Goal: Manage account settings

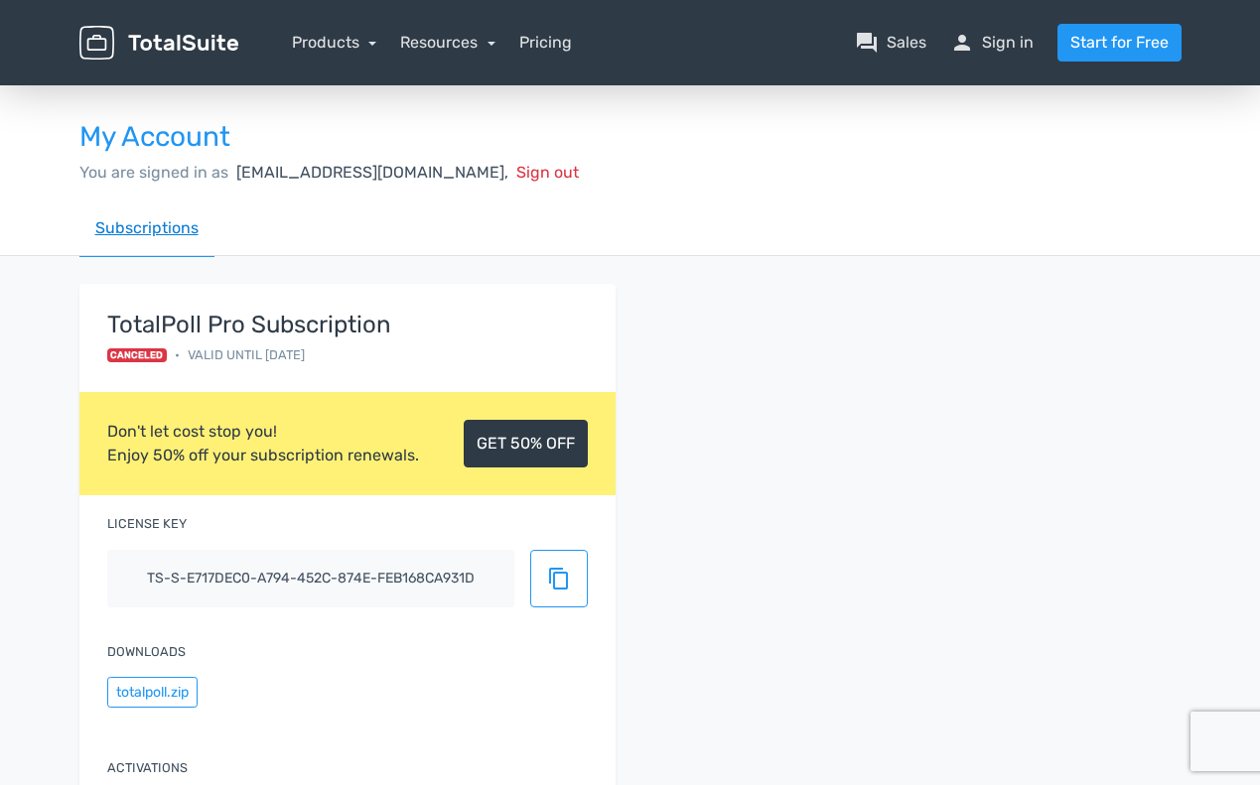
click at [159, 234] on link "Subscriptions" at bounding box center [146, 229] width 135 height 57
click at [548, 45] on link "Pricing" at bounding box center [545, 43] width 53 height 24
click at [997, 50] on link "person Sign in" at bounding box center [991, 43] width 83 height 24
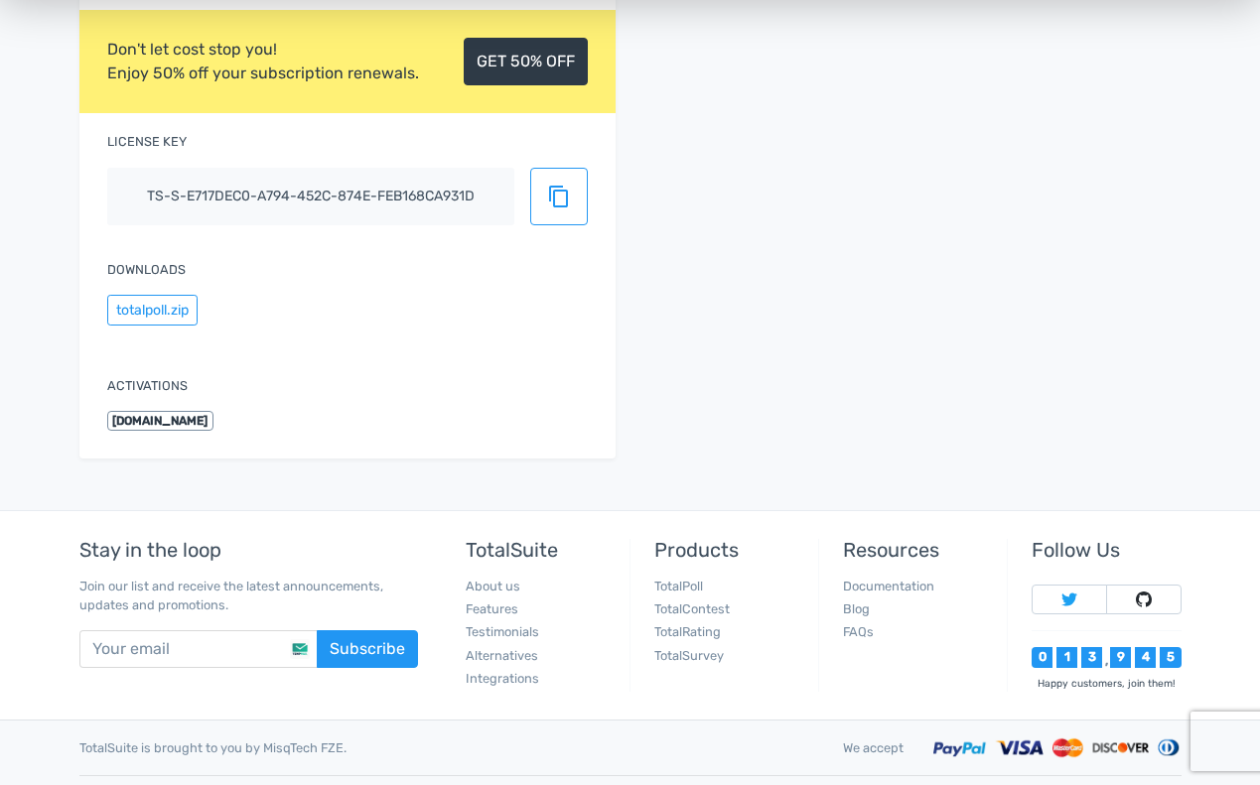
scroll to position [399, 0]
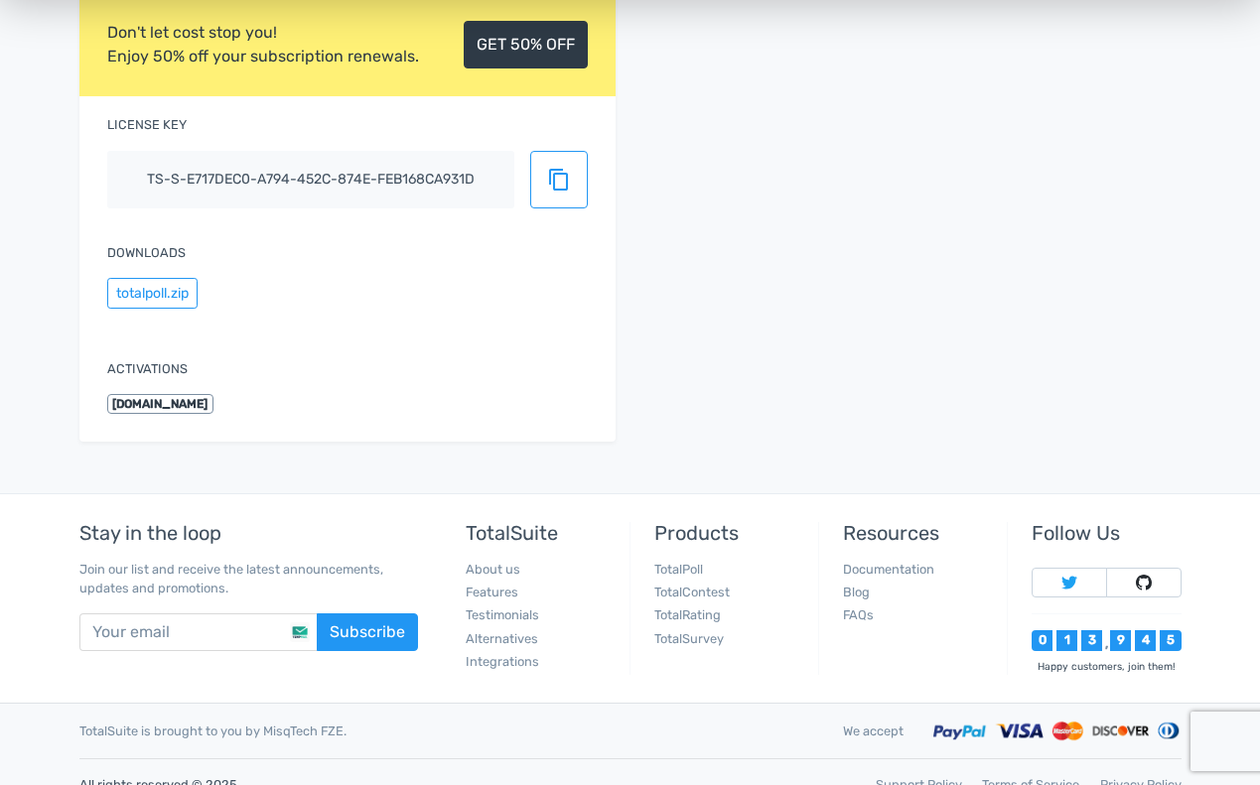
drag, startPoint x: 194, startPoint y: 405, endPoint x: 247, endPoint y: 342, distance: 82.4
click at [195, 405] on span "[DOMAIN_NAME]" at bounding box center [160, 404] width 107 height 20
click at [278, 325] on div "Downloads totalpoll.zip" at bounding box center [347, 278] width 536 height 108
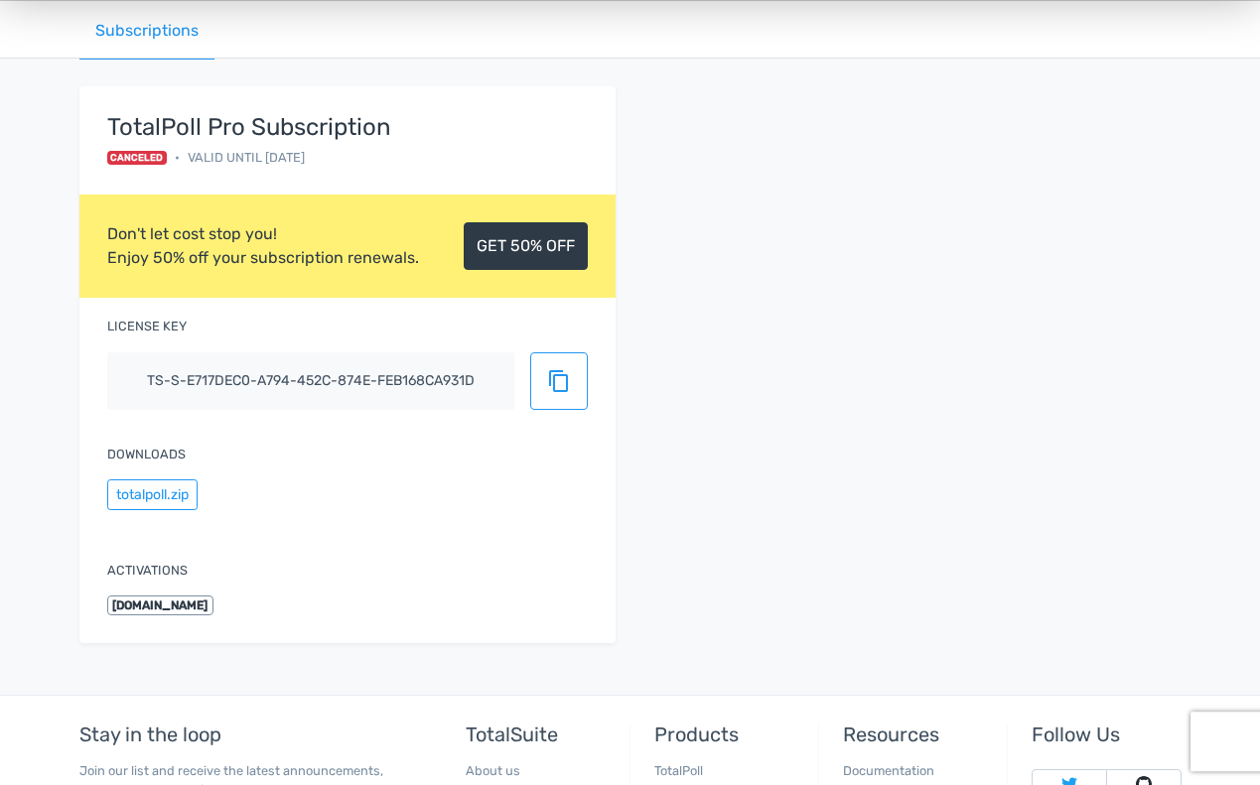
scroll to position [205, 0]
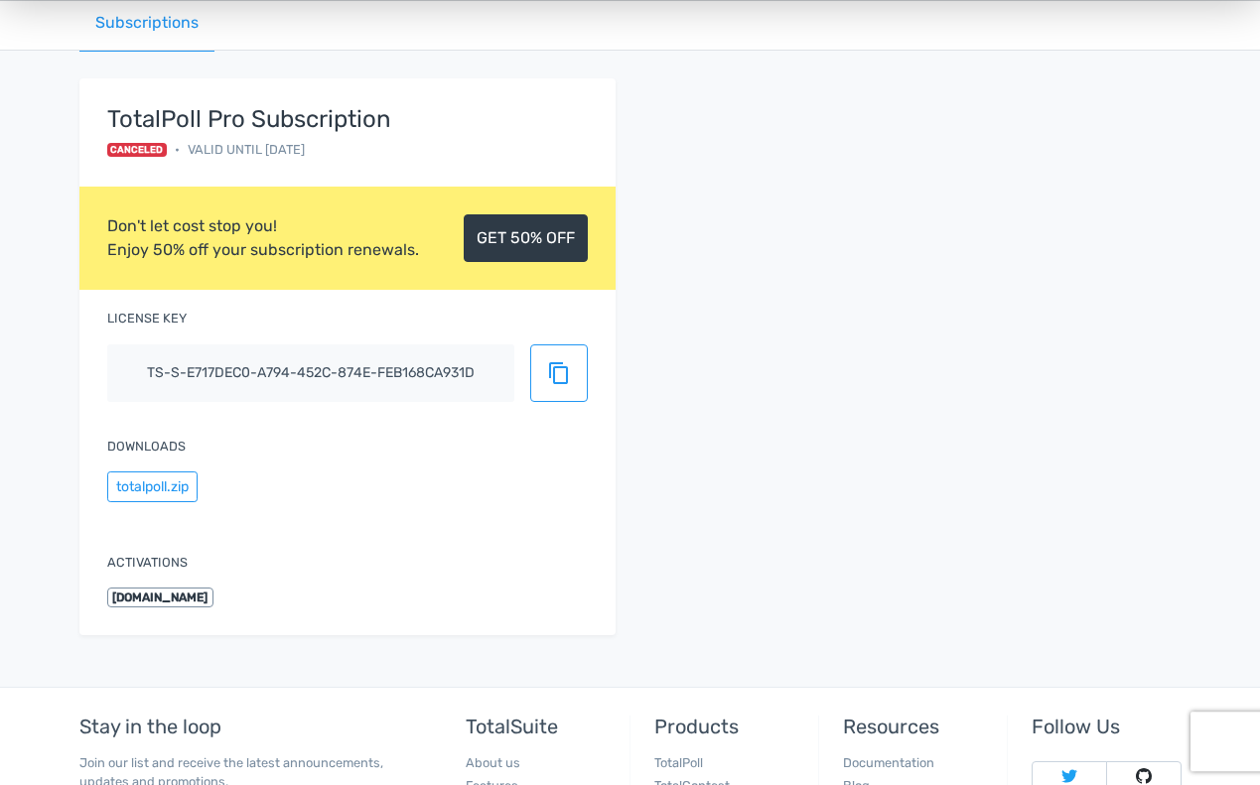
click at [859, 316] on div "TotalPoll Pro Subscription Canceled • Valid until [DATE] Don't let cost stop yo…" at bounding box center [631, 368] width 1132 height 581
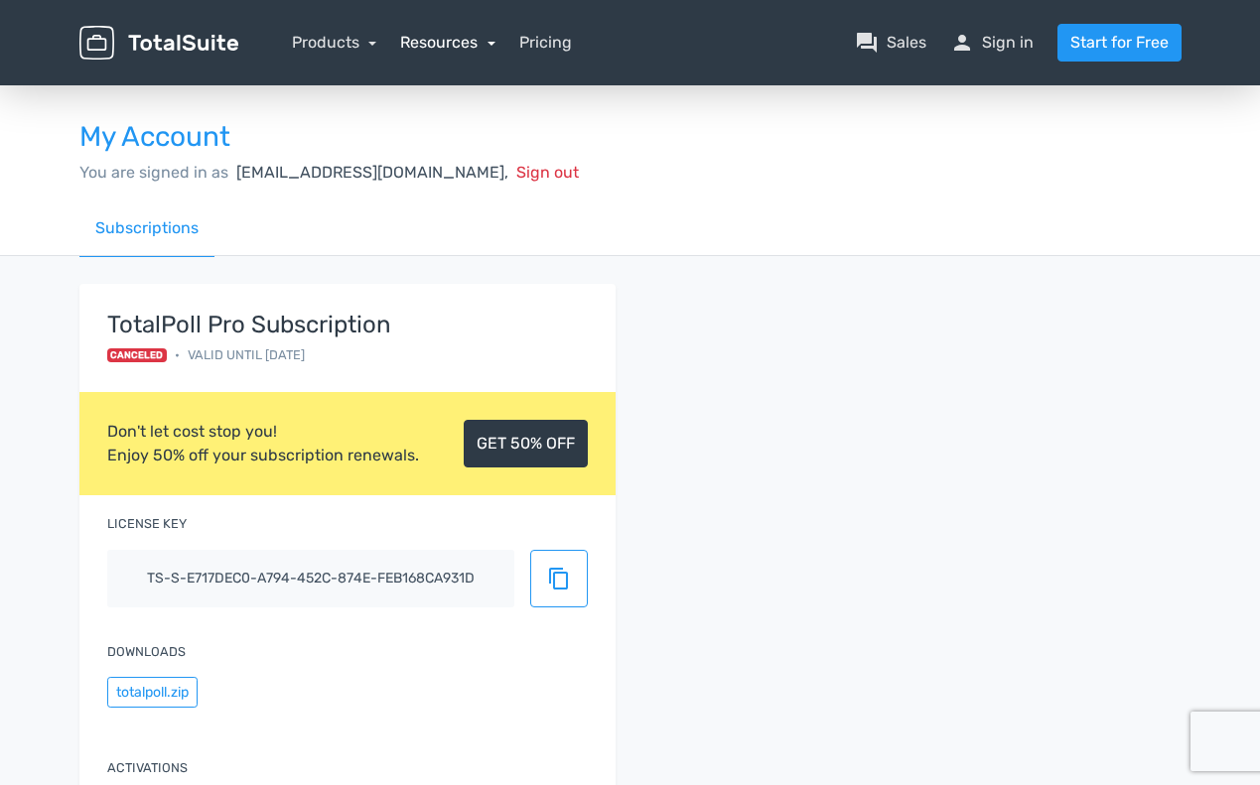
click at [493, 48] on link "Resources" at bounding box center [447, 42] width 95 height 19
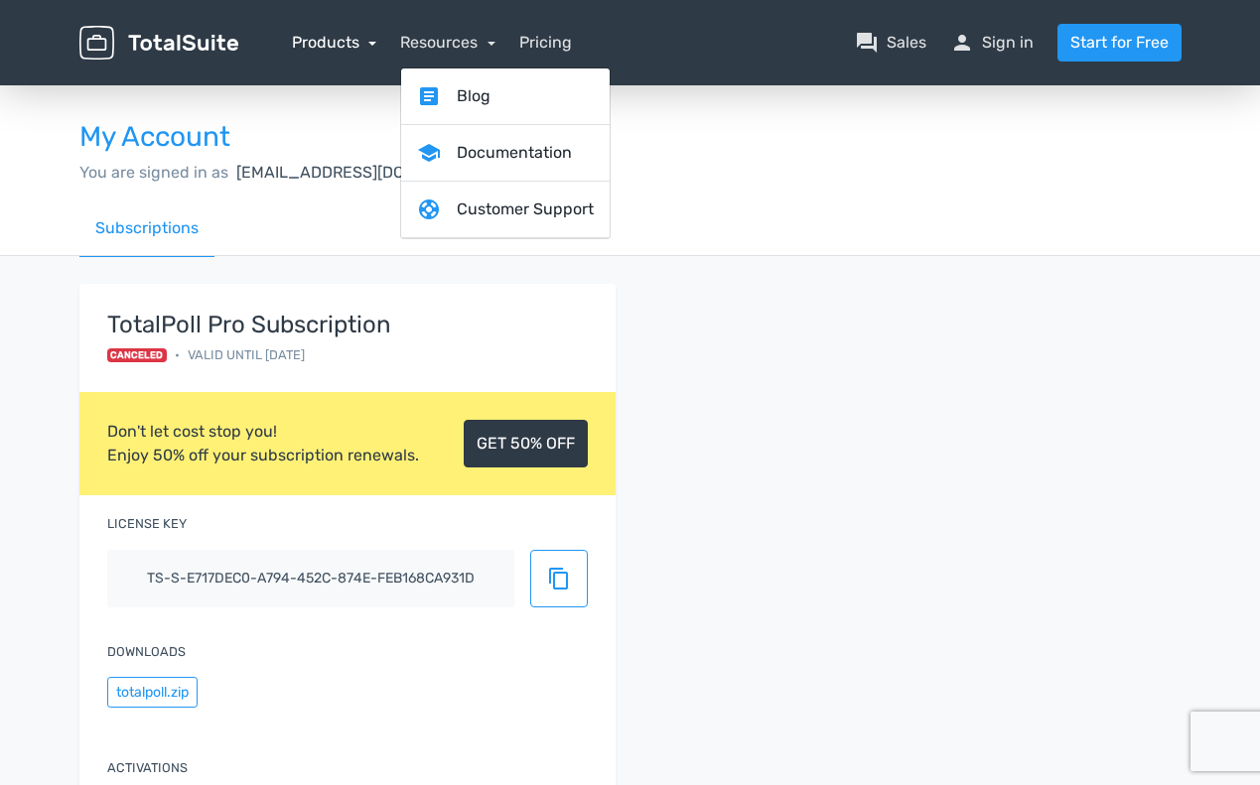
click at [374, 47] on link "Products" at bounding box center [334, 42] width 85 height 19
